Goal: Navigation & Orientation: Find specific page/section

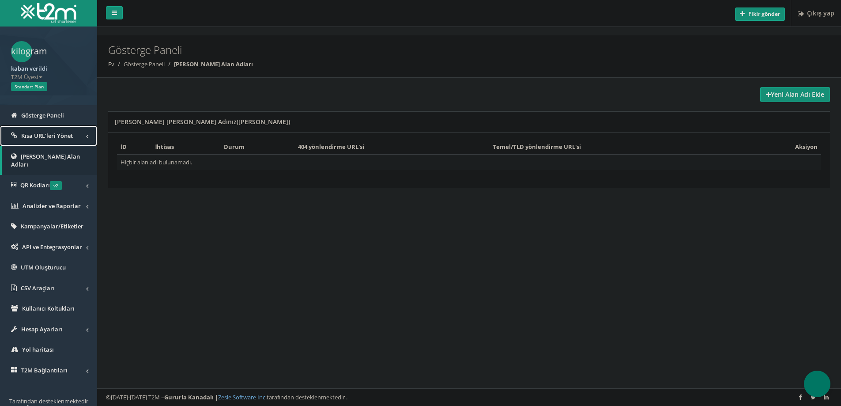
click at [65, 139] on font "Kısa URL'leri Yönet" at bounding box center [47, 136] width 52 height 8
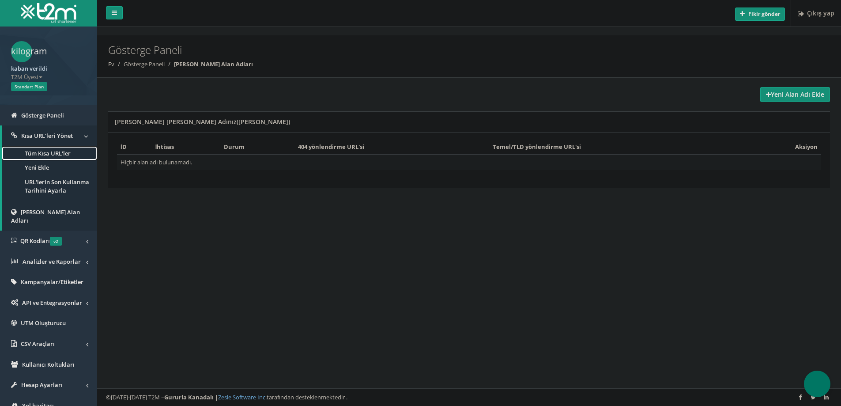
click at [72, 150] on link "Tüm Kısa URL'ler" at bounding box center [49, 153] width 95 height 15
